Goal: Register for event/course

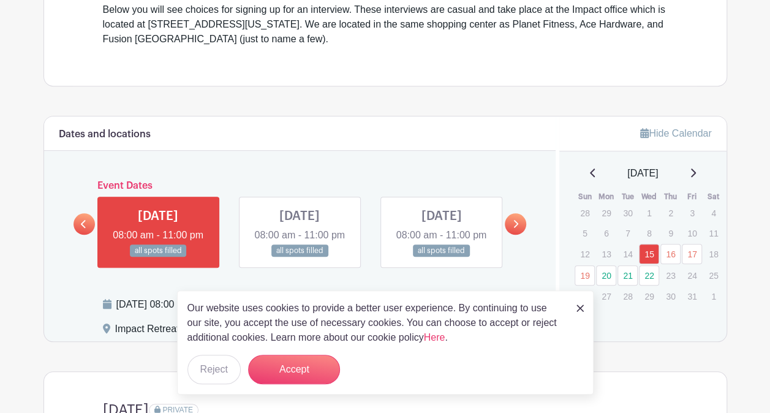
scroll to position [413, 0]
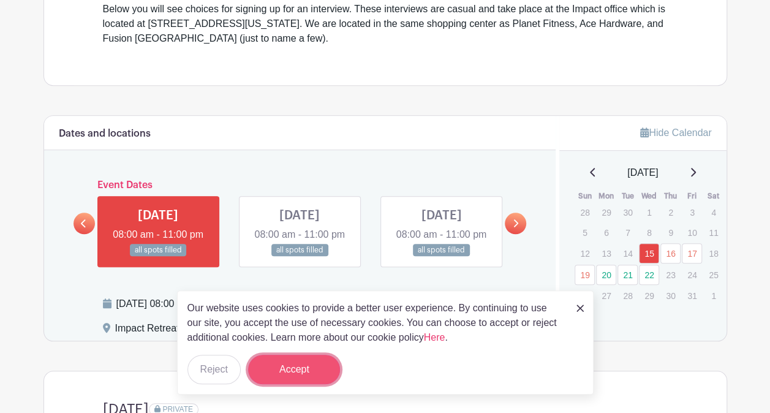
click at [311, 366] on button "Accept" at bounding box center [294, 368] width 92 height 29
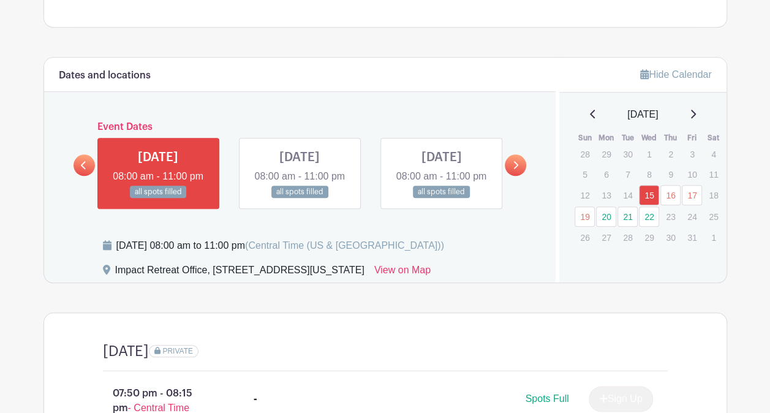
scroll to position [470, 0]
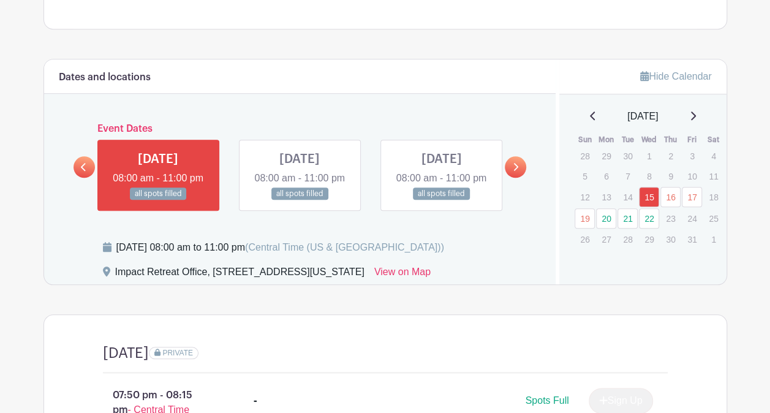
click at [517, 171] on icon at bounding box center [515, 166] width 6 height 9
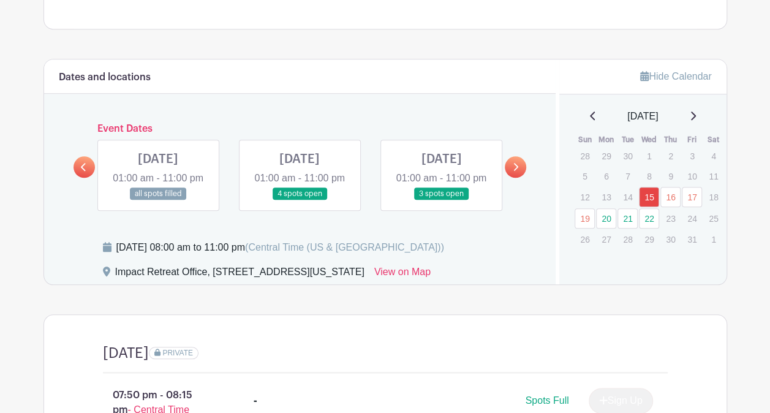
click at [91, 177] on link at bounding box center [83, 166] width 21 height 21
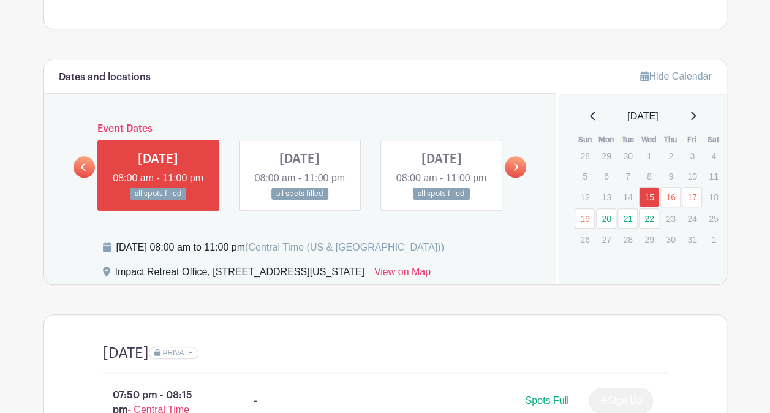
click at [519, 172] on link at bounding box center [514, 166] width 21 height 21
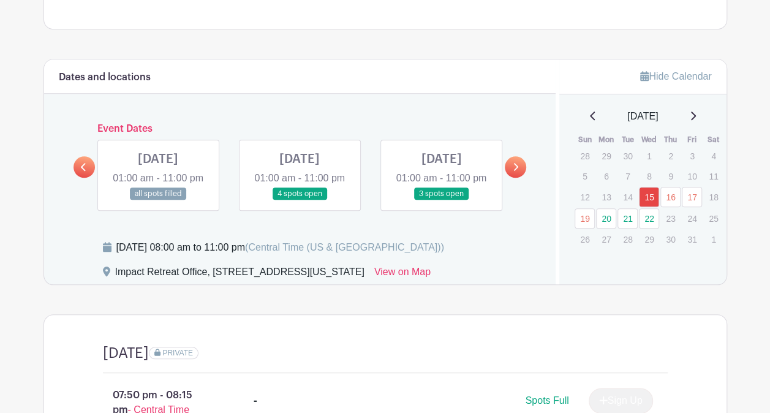
click at [299, 200] on link at bounding box center [299, 200] width 0 height 0
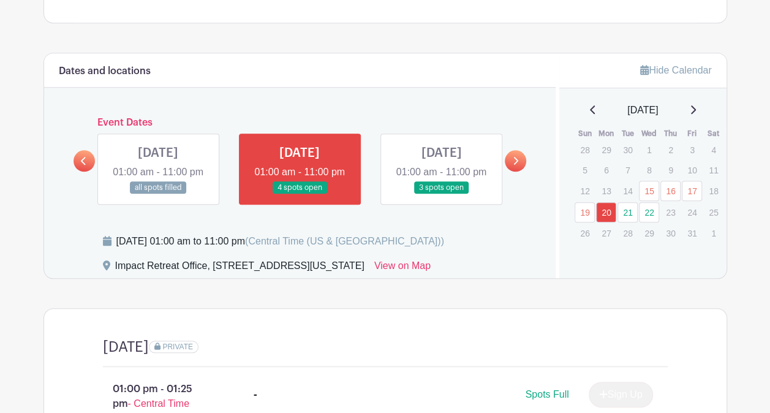
scroll to position [451, 0]
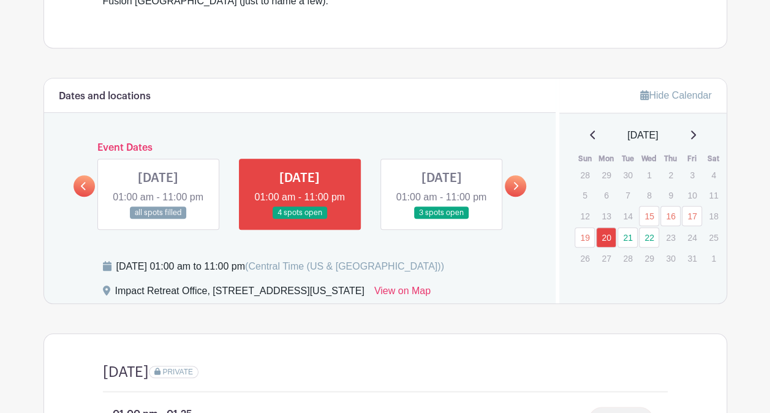
click at [441, 219] on link at bounding box center [441, 219] width 0 height 0
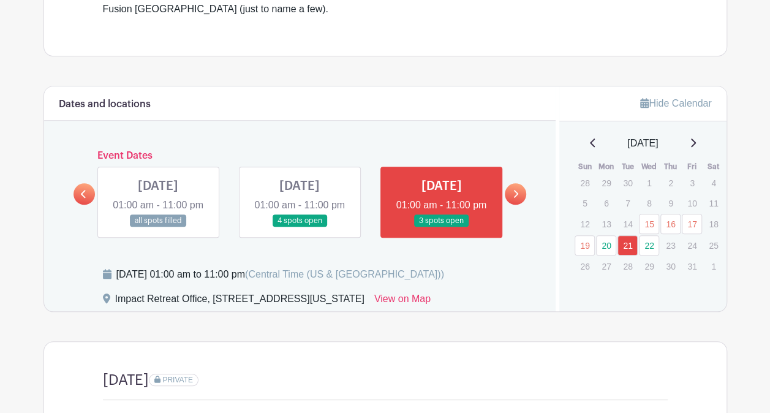
scroll to position [444, 0]
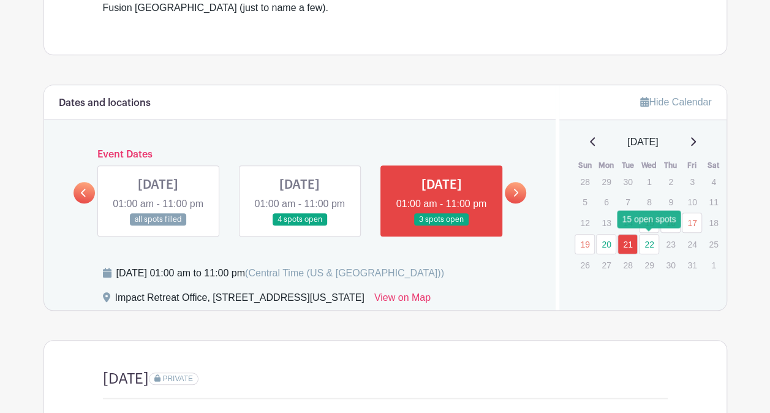
click at [649, 242] on link "22" at bounding box center [649, 244] width 20 height 20
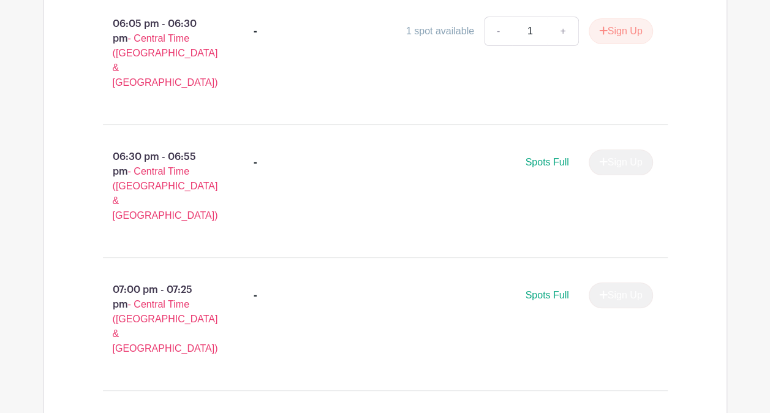
scroll to position [2301, 0]
type input "1"
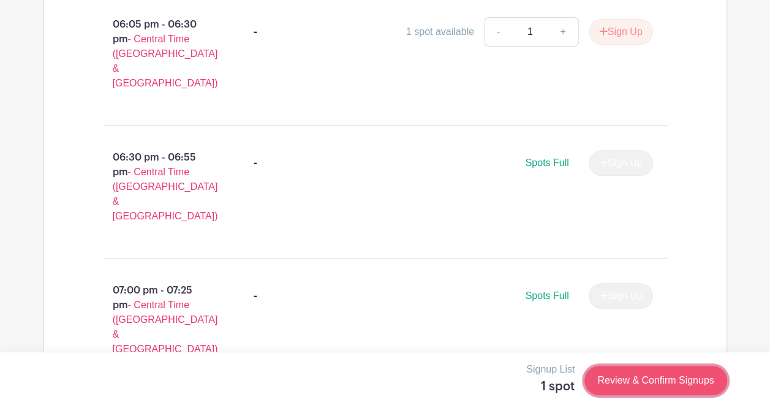
click at [627, 376] on link "Review & Confirm Signups" at bounding box center [655, 379] width 142 height 29
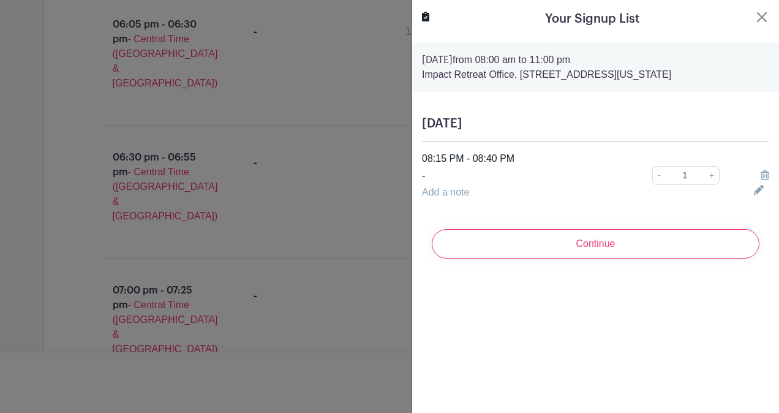
drag, startPoint x: 590, startPoint y: 247, endPoint x: 543, endPoint y: 248, distance: 47.2
click at [543, 248] on input "Continue" at bounding box center [596, 243] width 328 height 29
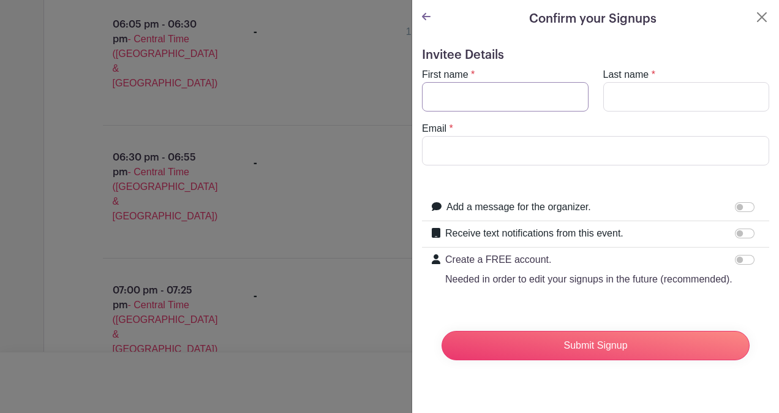
click at [455, 100] on input "First name" at bounding box center [505, 96] width 167 height 29
type input "[PERSON_NAME]"
click at [627, 102] on input "Last name" at bounding box center [686, 96] width 167 height 29
type input "[PERSON_NAME]"
type input "[EMAIL_ADDRESS][DOMAIN_NAME]"
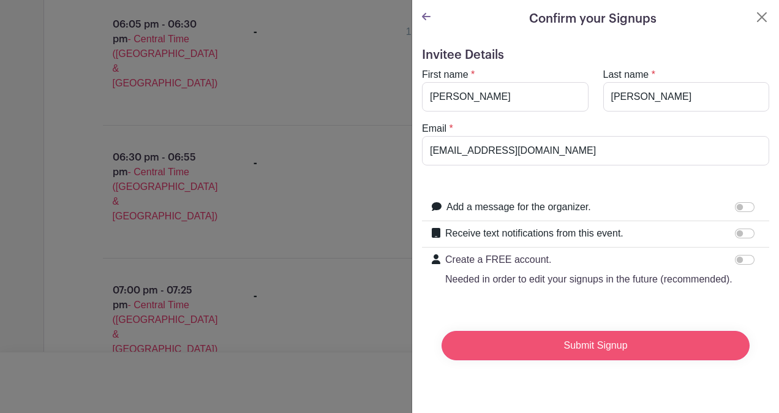
click at [610, 355] on input "Submit Signup" at bounding box center [595, 345] width 308 height 29
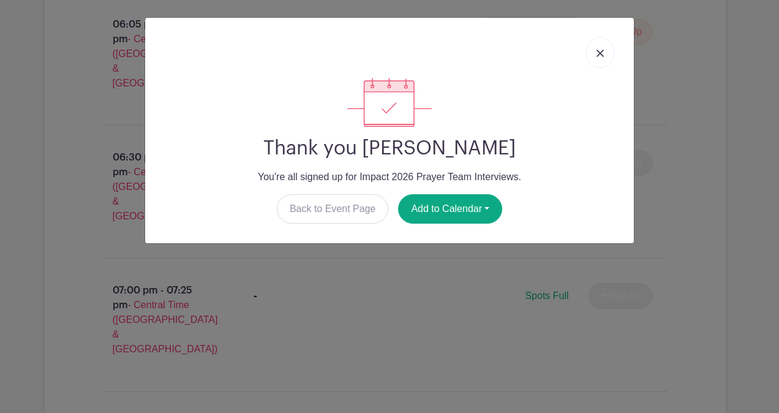
click at [600, 56] on img at bounding box center [599, 53] width 7 height 7
